Goal: Task Accomplishment & Management: Manage account settings

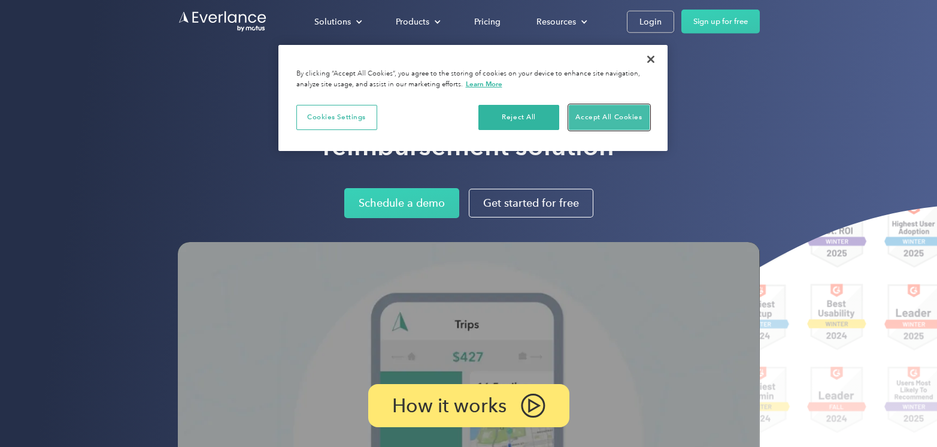
click at [621, 114] on button "Accept All Cookies" at bounding box center [609, 117] width 81 height 25
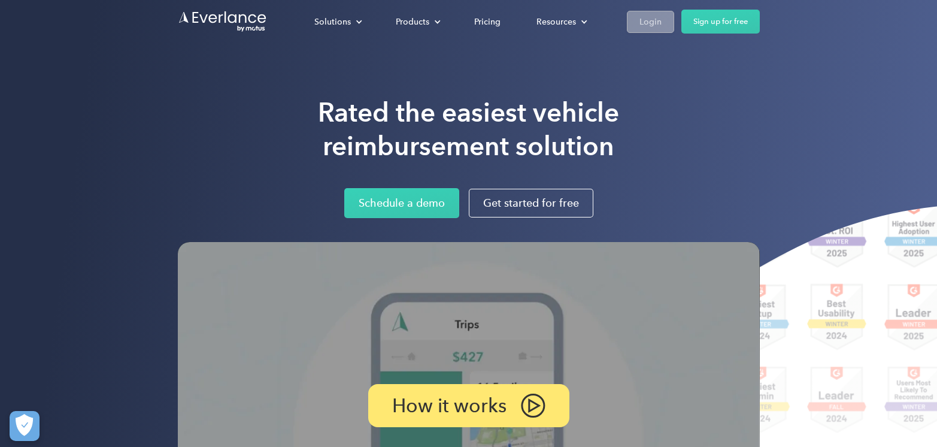
click at [646, 20] on div "Login" at bounding box center [650, 21] width 22 height 15
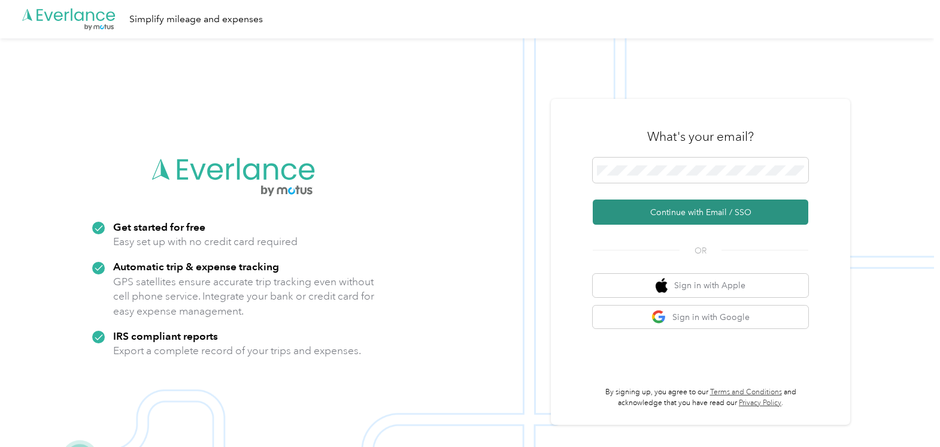
click at [707, 215] on button "Continue with Email / SSO" at bounding box center [700, 211] width 215 height 25
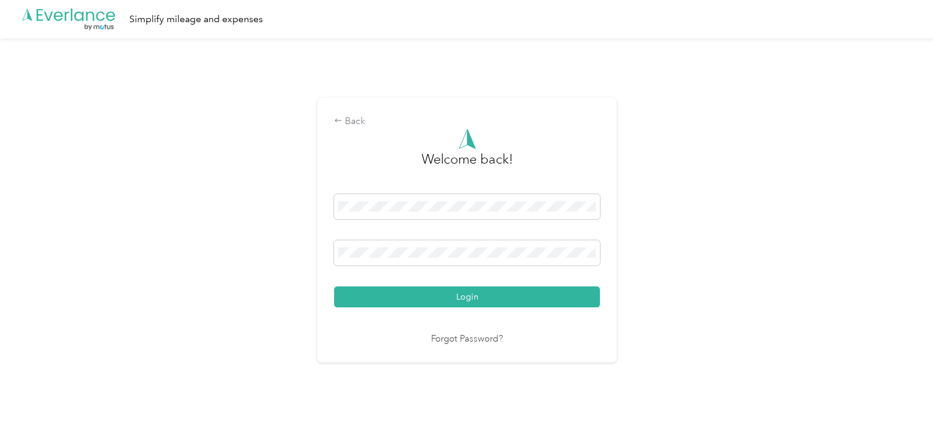
click at [491, 302] on button "Login" at bounding box center [467, 296] width 266 height 21
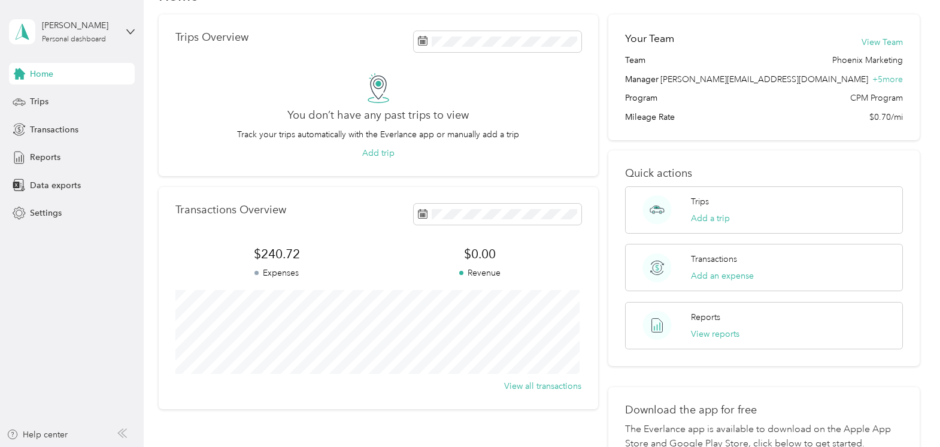
scroll to position [60, 0]
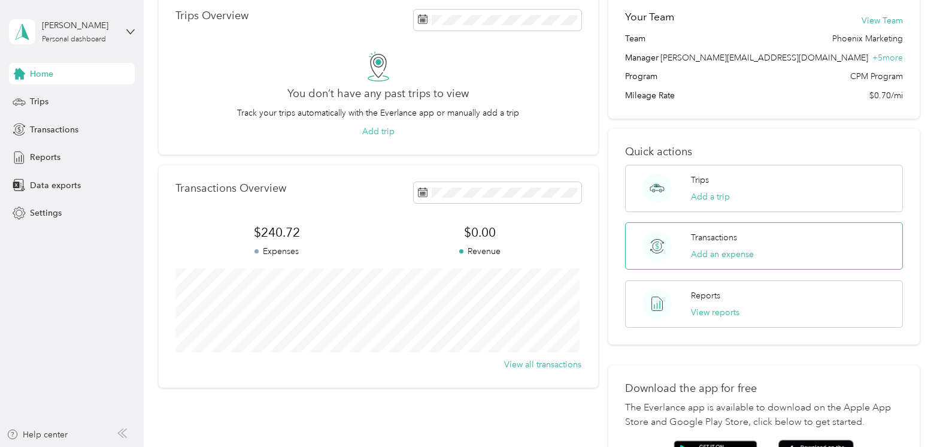
click at [729, 244] on div "Transactions Add an expense" at bounding box center [722, 245] width 63 height 29
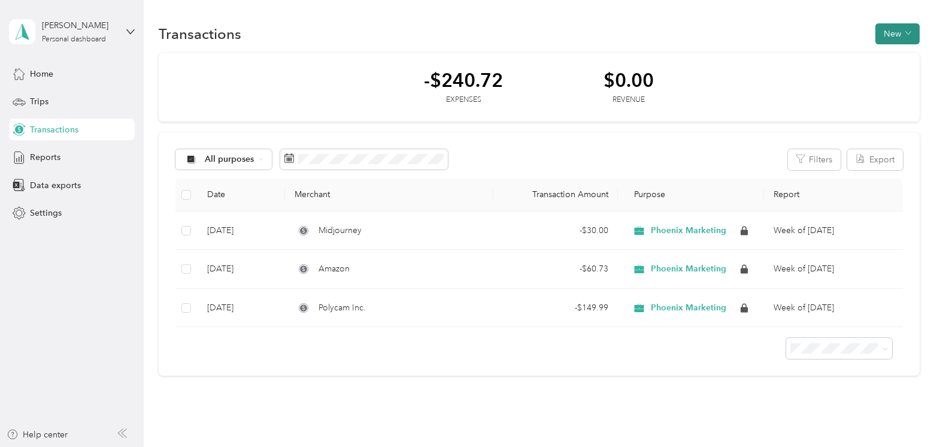
click at [883, 30] on button "New" at bounding box center [897, 33] width 44 height 21
click at [897, 54] on span "Expense" at bounding box center [891, 56] width 32 height 13
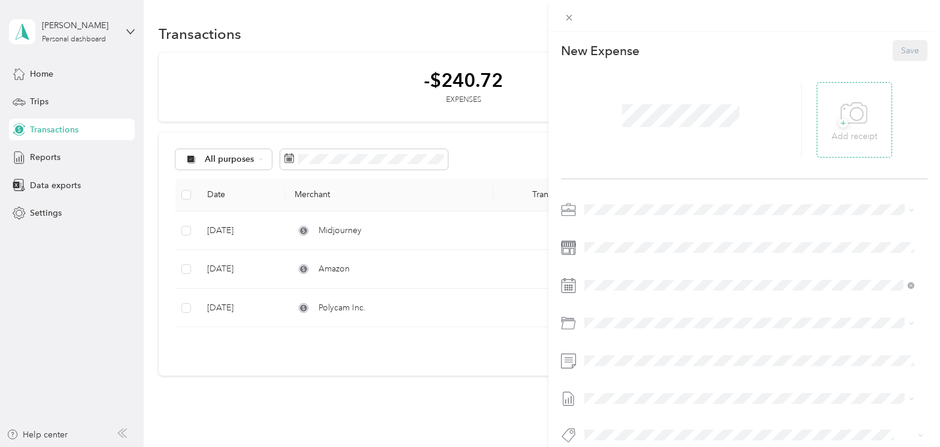
click at [855, 116] on icon at bounding box center [853, 113] width 27 height 33
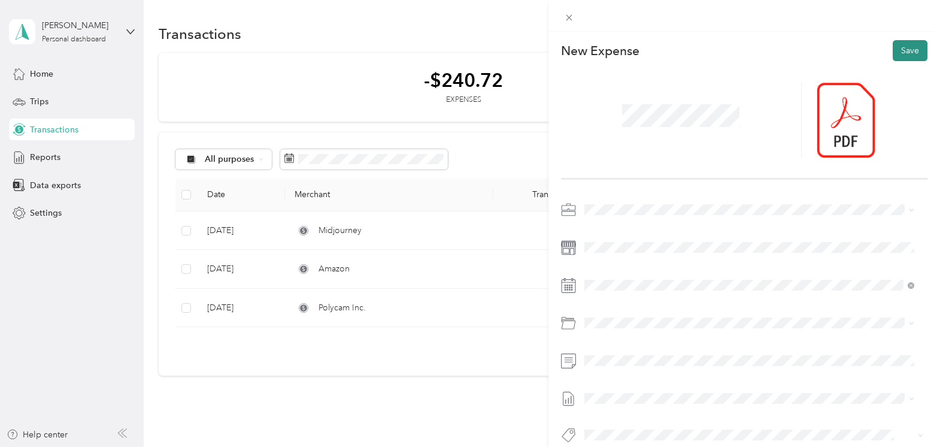
click at [906, 48] on button "Save" at bounding box center [909, 50] width 35 height 21
click at [592, 102] on div "Specify the amount" at bounding box center [681, 119] width 241 height 75
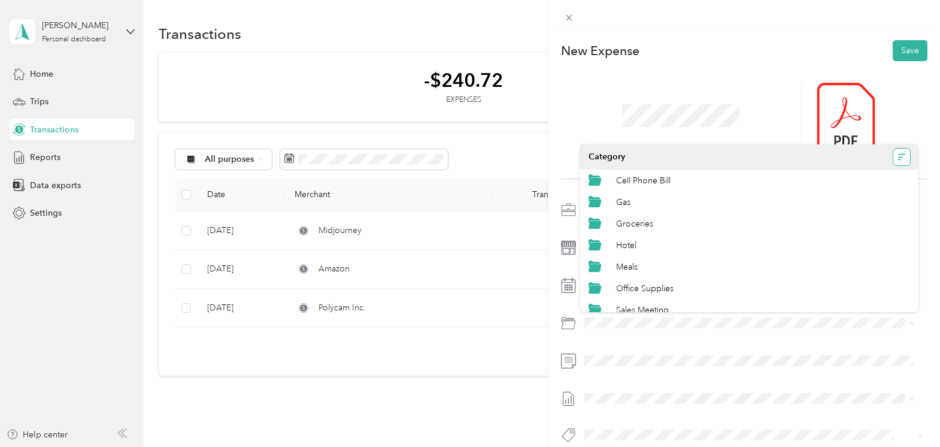
click at [897, 159] on icon "button" at bounding box center [901, 157] width 8 height 8
click at [702, 160] on div "Category" at bounding box center [748, 156] width 321 height 17
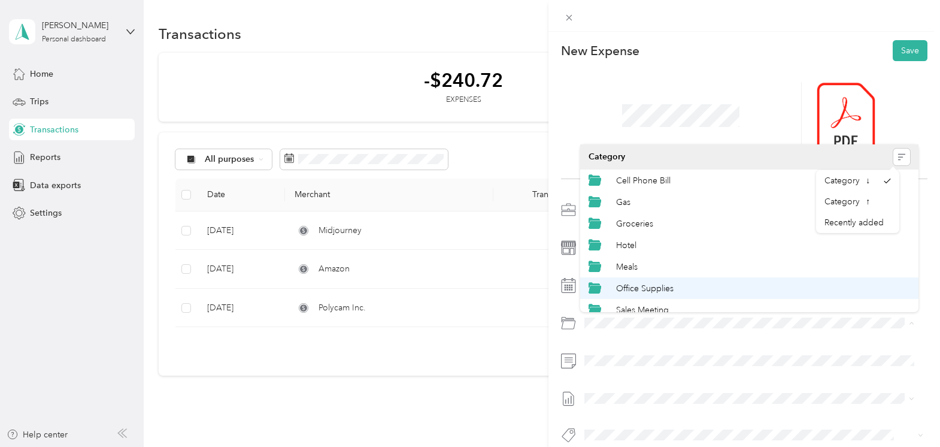
click at [700, 289] on div "Office Supplies" at bounding box center [763, 288] width 294 height 13
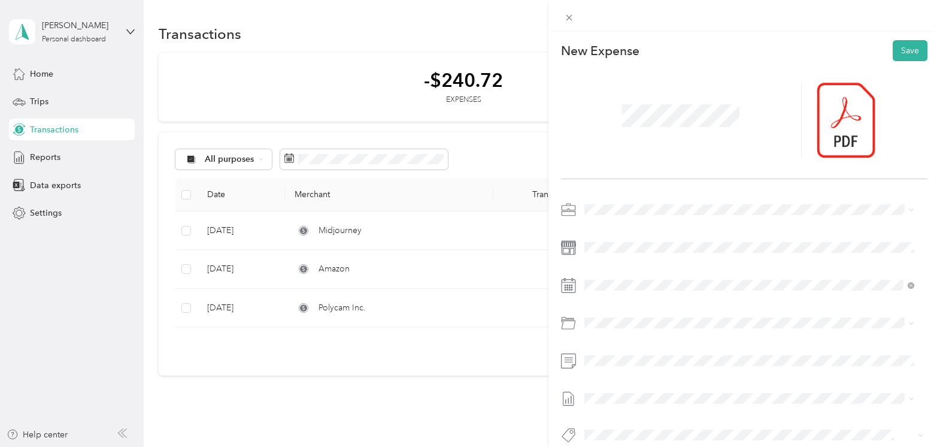
click at [910, 154] on div at bounding box center [871, 119] width 111 height 75
click at [904, 54] on button "Save" at bounding box center [909, 50] width 35 height 21
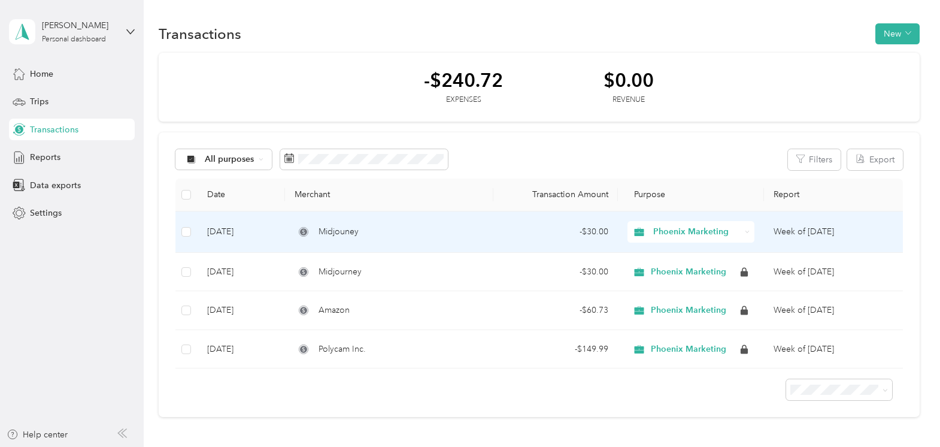
click at [180, 230] on td at bounding box center [186, 231] width 22 height 41
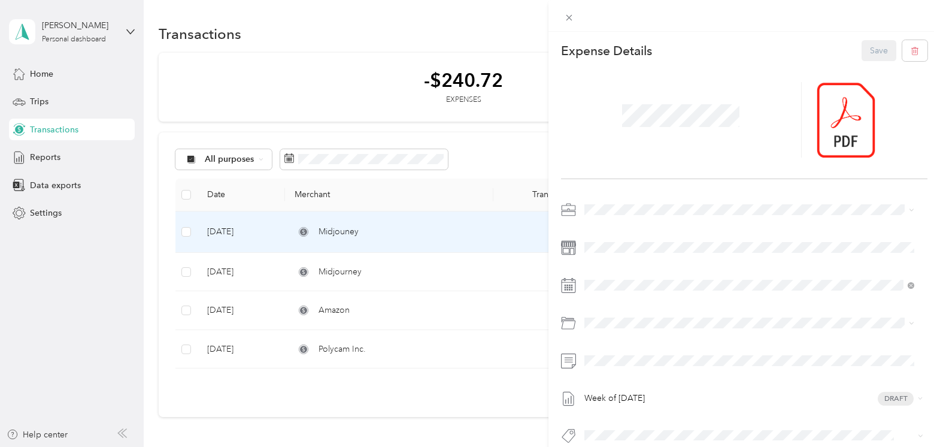
click at [183, 233] on div "This expense cannot be edited because it is either under review, approved, or p…" at bounding box center [470, 223] width 940 height 447
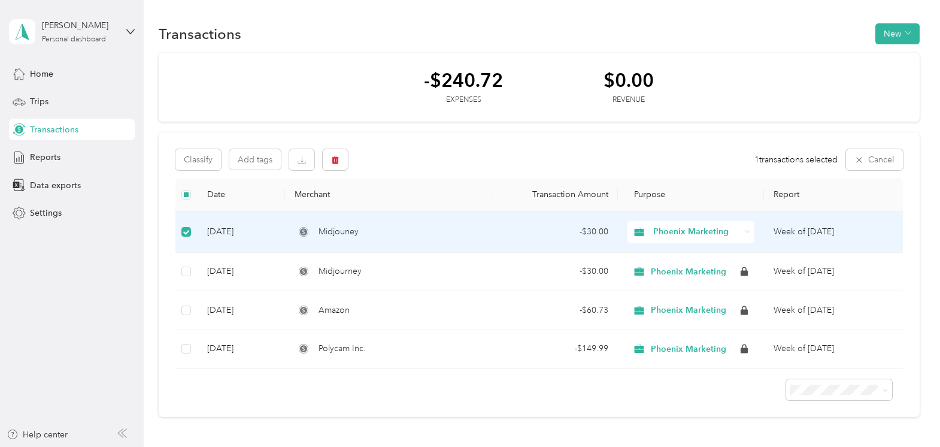
click at [347, 72] on div "-$240.72 Expenses $0.00 Revenue" at bounding box center [539, 87] width 761 height 69
click at [42, 75] on span "Home" at bounding box center [41, 74] width 23 height 13
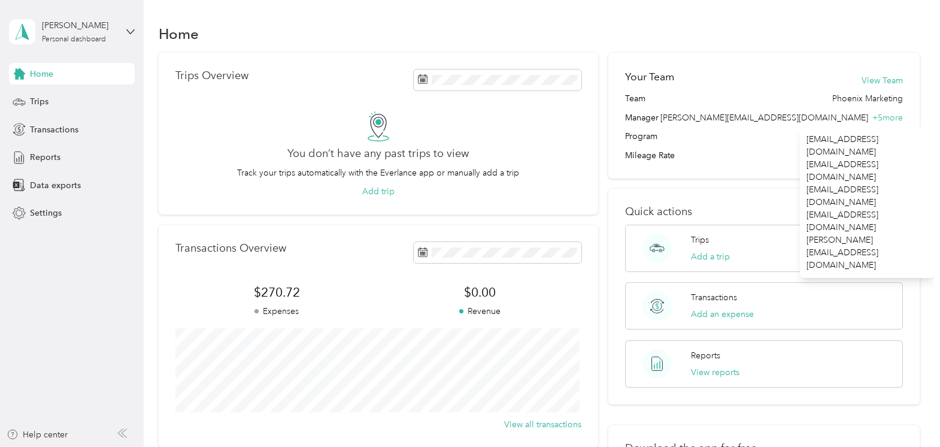
click at [872, 183] on span "lauren@phoenix-reps.com" at bounding box center [867, 195] width 122 height 25
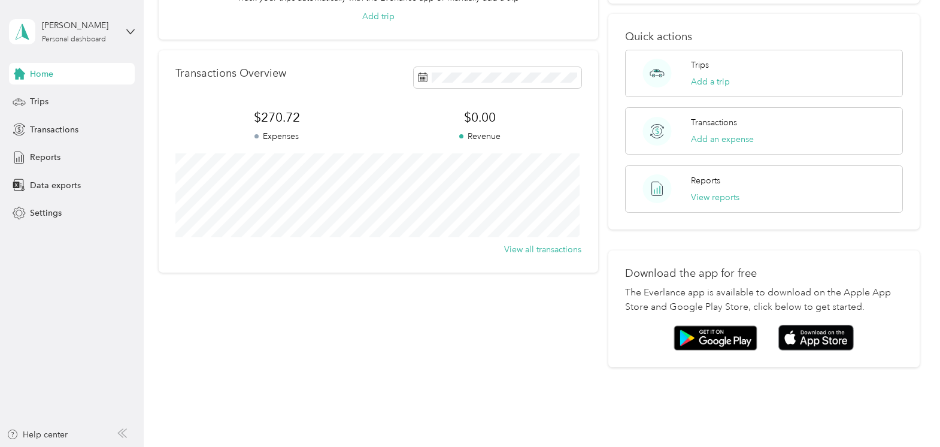
scroll to position [180, 0]
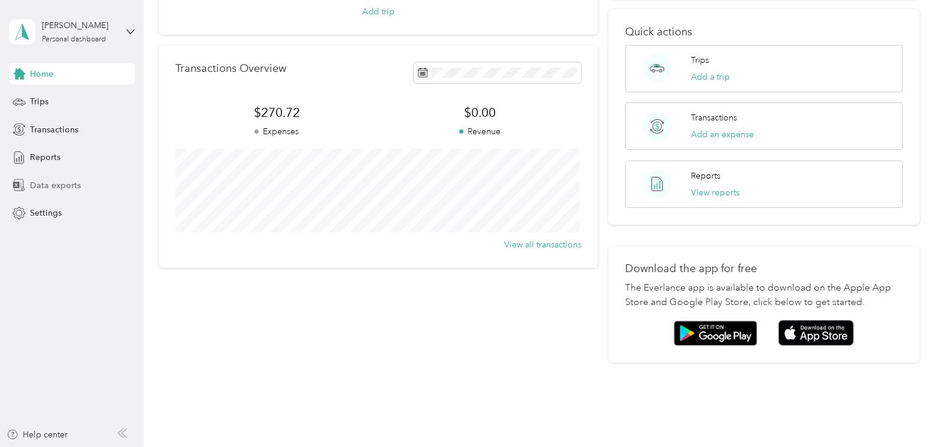
click at [55, 186] on span "Data exports" at bounding box center [55, 185] width 51 height 13
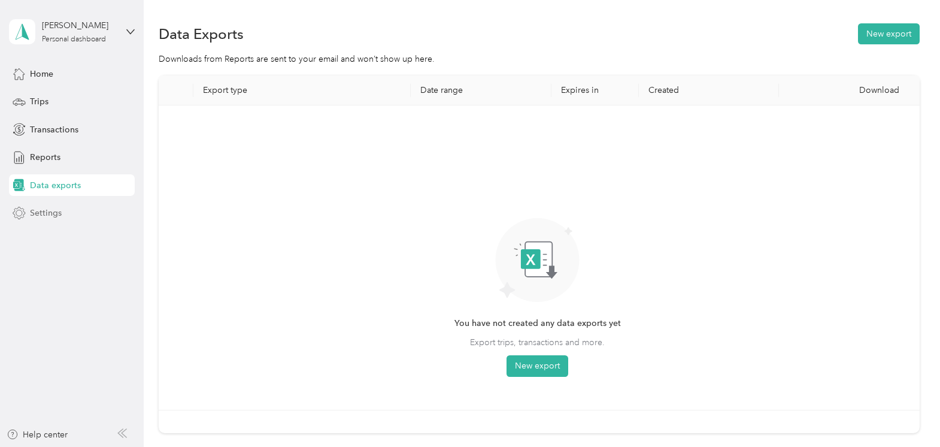
click at [51, 212] on span "Settings" at bounding box center [46, 213] width 32 height 13
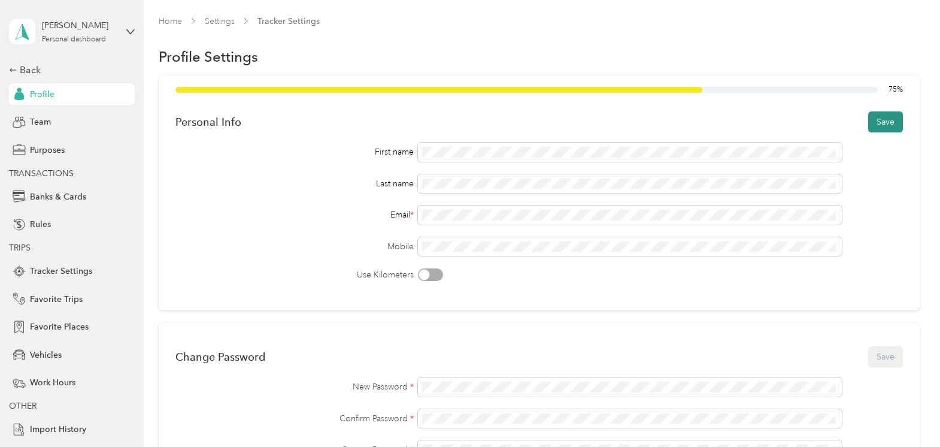
click at [879, 116] on button "Save" at bounding box center [885, 121] width 35 height 21
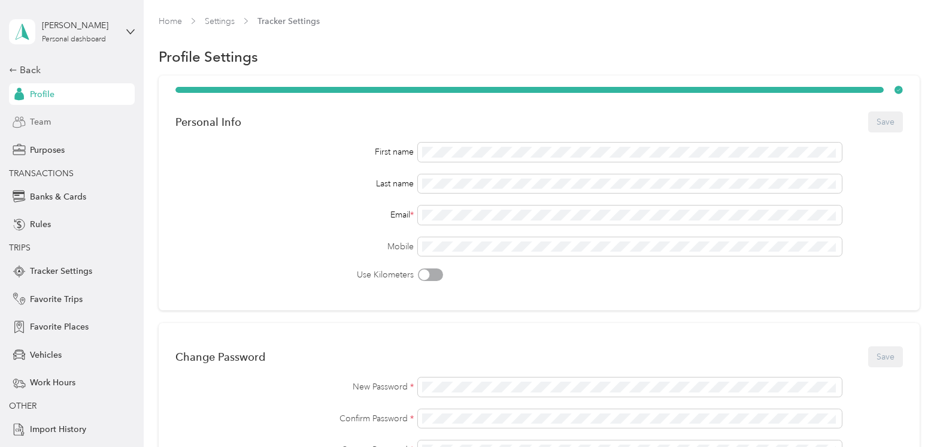
click at [49, 120] on div "Team" at bounding box center [72, 122] width 126 height 22
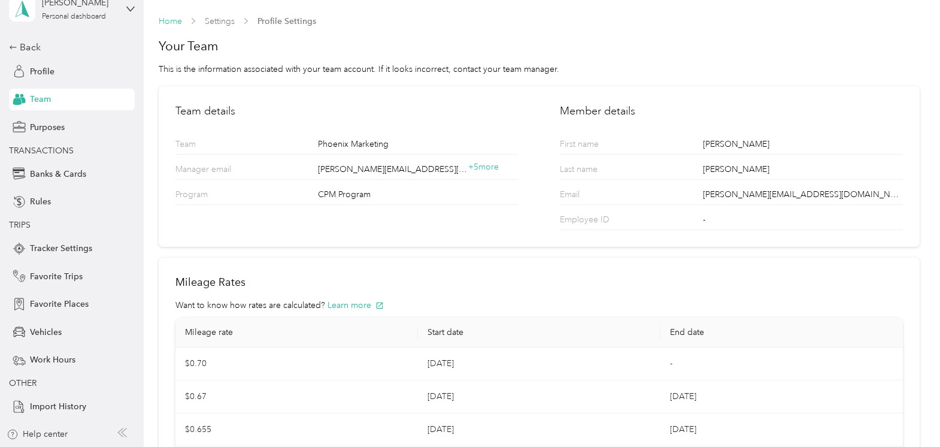
click at [166, 25] on link "Home" at bounding box center [170, 21] width 23 height 10
